Goal: Task Accomplishment & Management: Manage account settings

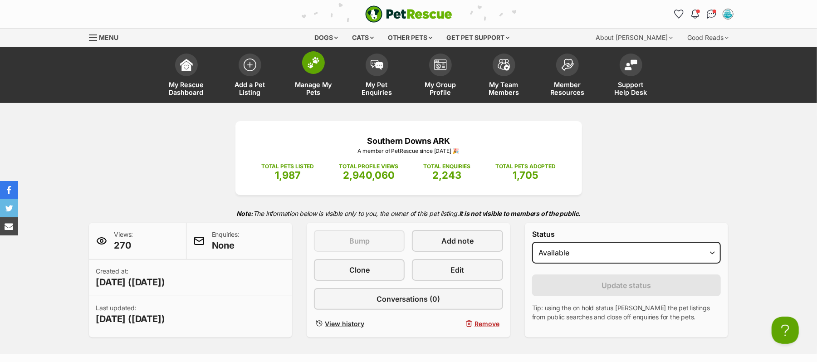
drag, startPoint x: 314, startPoint y: 71, endPoint x: 314, endPoint y: 77, distance: 5.9
click at [314, 68] on img at bounding box center [313, 63] width 13 height 12
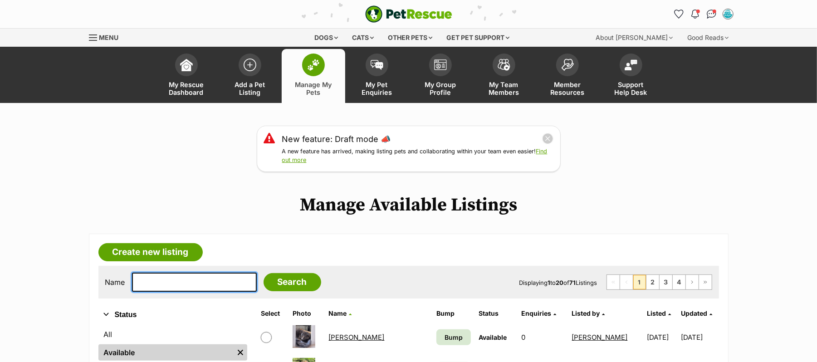
click at [194, 292] on input "text" at bounding box center [194, 282] width 125 height 19
type input "Champ"
click at [264, 273] on input "Search" at bounding box center [293, 282] width 58 height 18
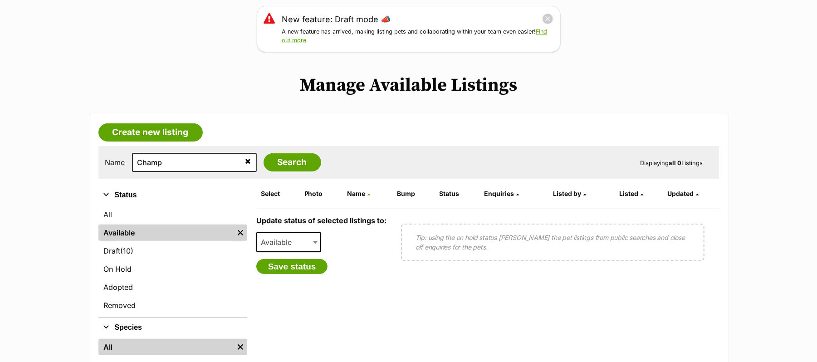
scroll to position [121, 0]
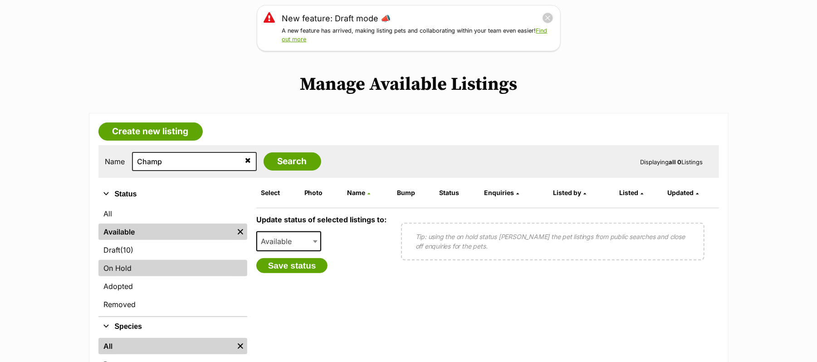
click at [129, 276] on link "On Hold" at bounding box center [172, 268] width 149 height 16
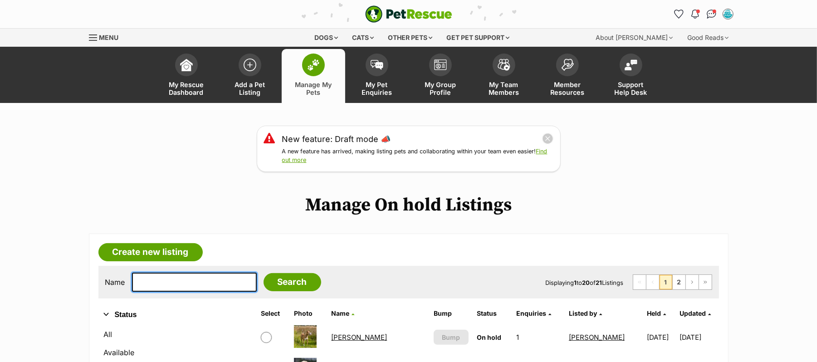
click at [180, 292] on input "text" at bounding box center [194, 282] width 125 height 19
type input "Champ"
click at [264, 273] on input "Search" at bounding box center [293, 282] width 58 height 18
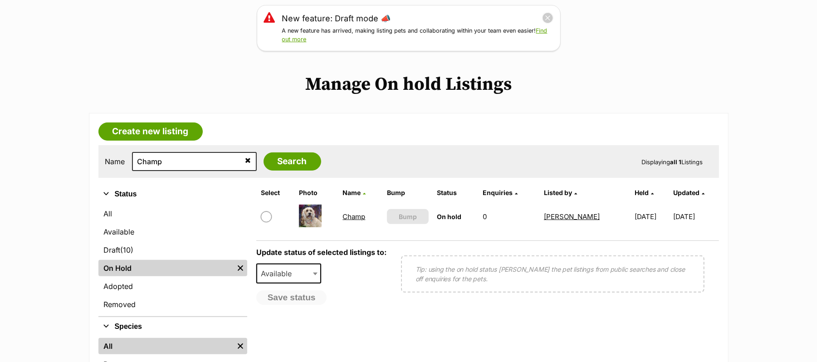
click at [348, 221] on link "Champ" at bounding box center [353, 216] width 23 height 9
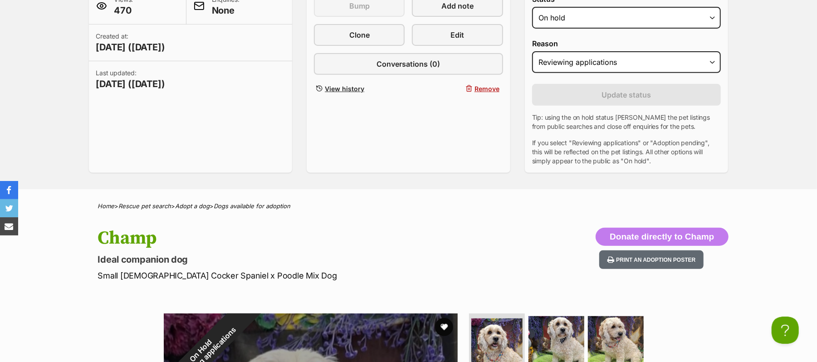
scroll to position [181, 0]
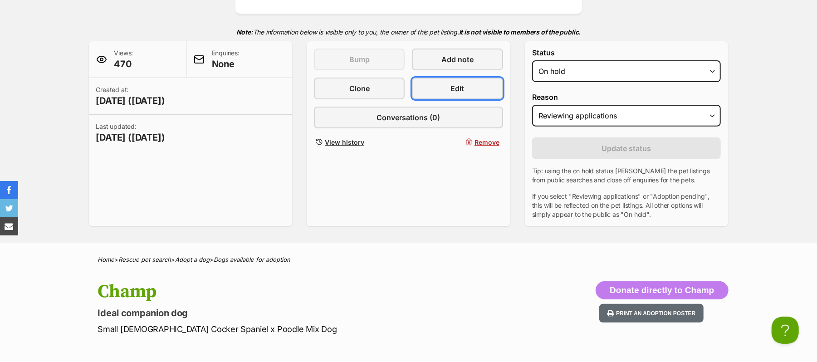
drag, startPoint x: 465, startPoint y: 115, endPoint x: 522, endPoint y: 157, distance: 70.8
click at [465, 99] on link "Edit" at bounding box center [457, 89] width 91 height 22
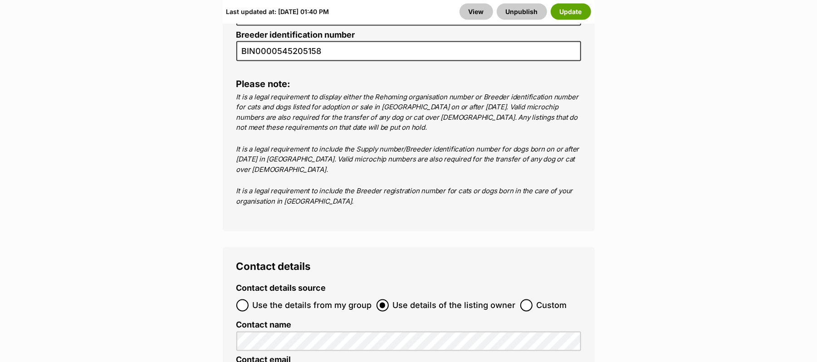
scroll to position [3447, 0]
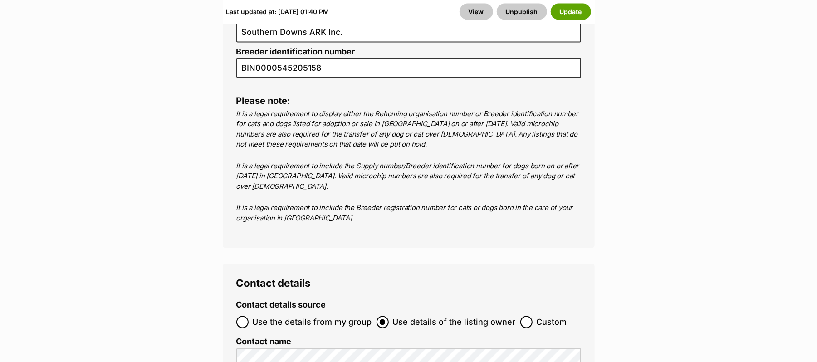
drag, startPoint x: 240, startPoint y: 207, endPoint x: 330, endPoint y: 215, distance: 90.2
